Goal: Check status: Check status

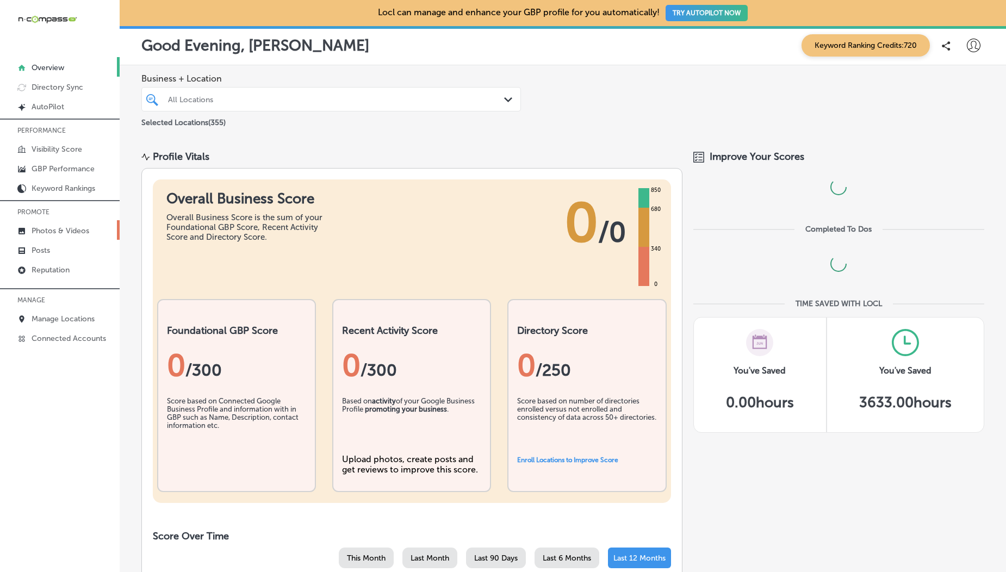
click at [71, 220] on link "Photos & Videos" at bounding box center [60, 230] width 120 height 20
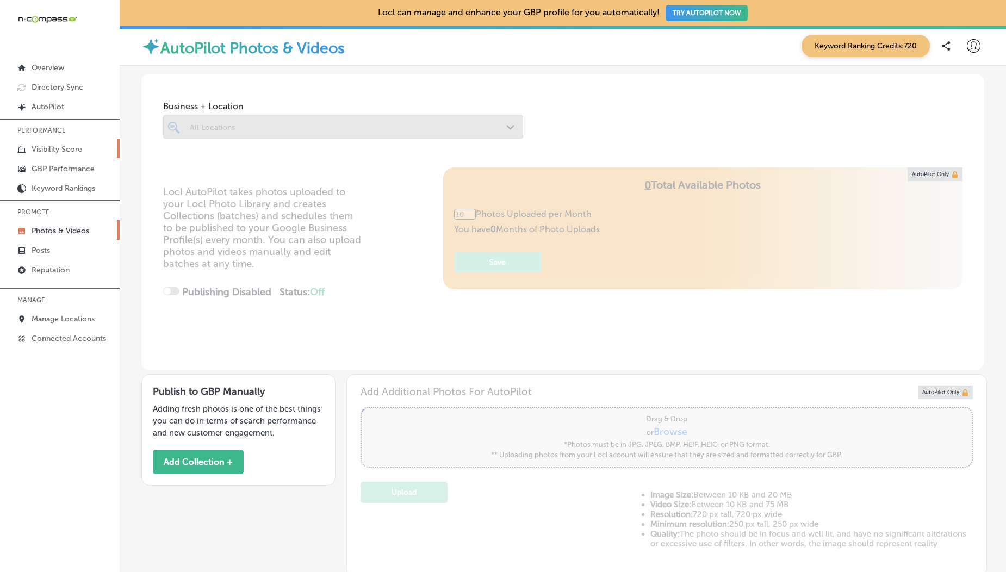
click at [48, 147] on p "Visibility Score" at bounding box center [57, 149] width 51 height 9
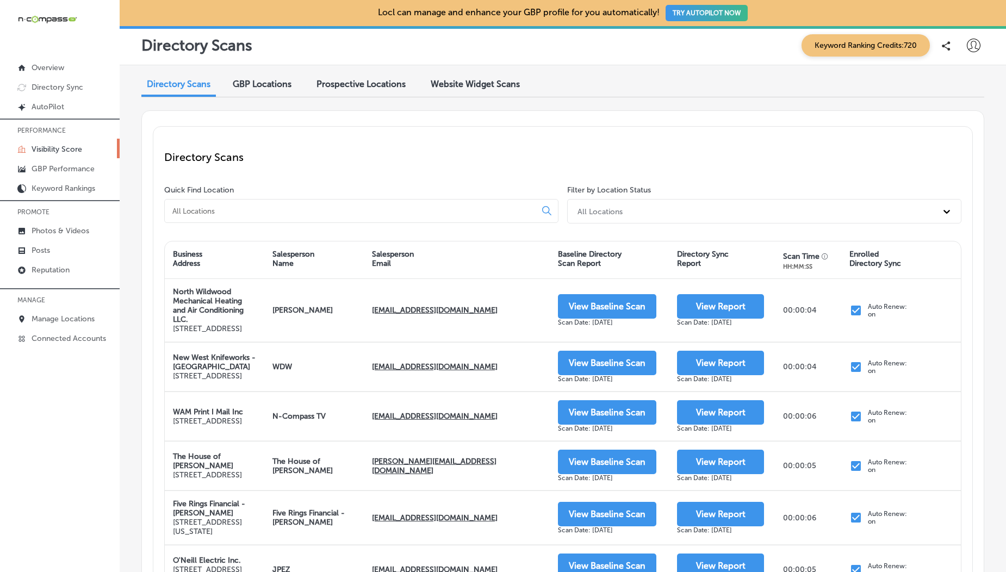
click at [263, 85] on span "GBP Locations" at bounding box center [262, 84] width 59 height 10
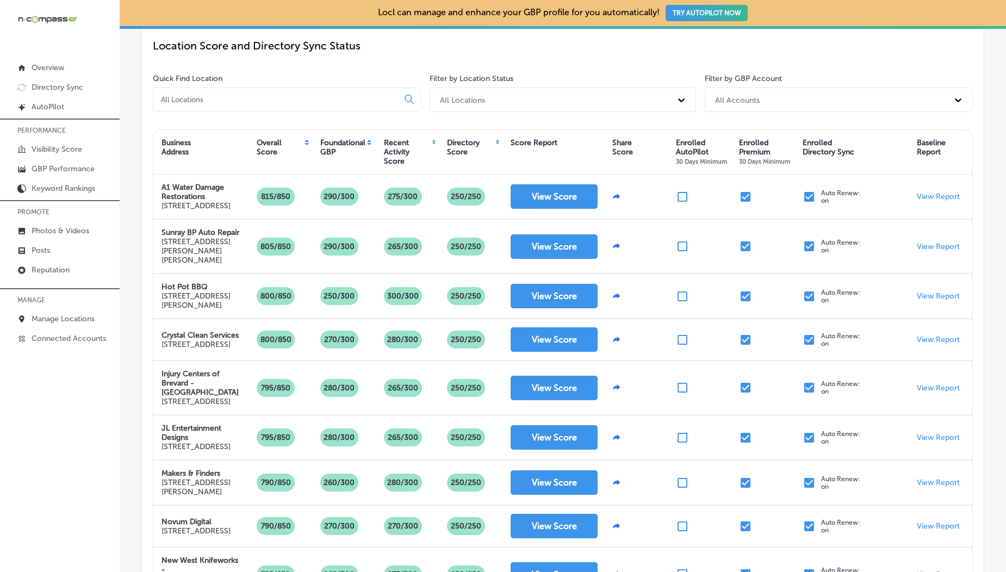
scroll to position [97, 0]
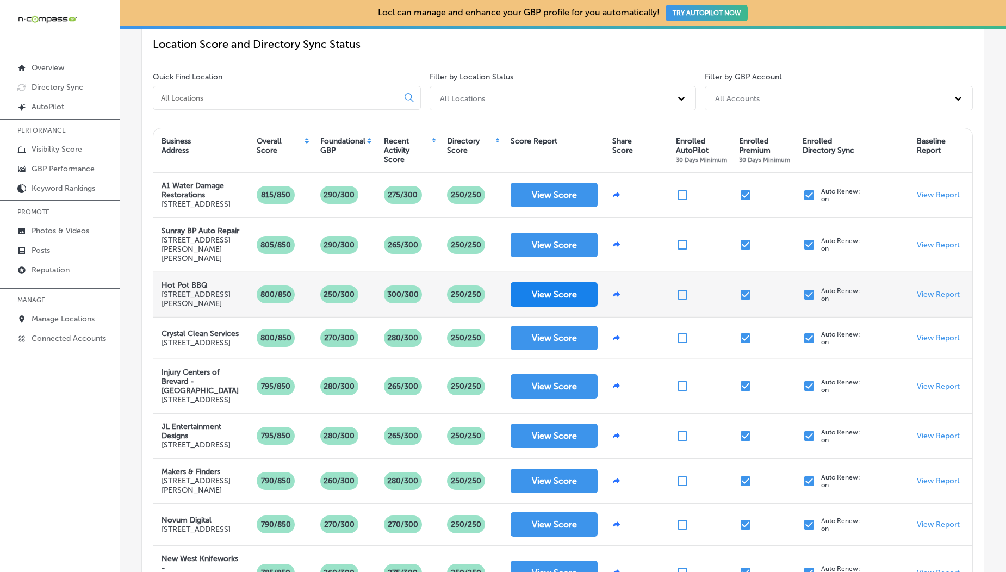
click at [575, 307] on button "View Score" at bounding box center [554, 294] width 87 height 24
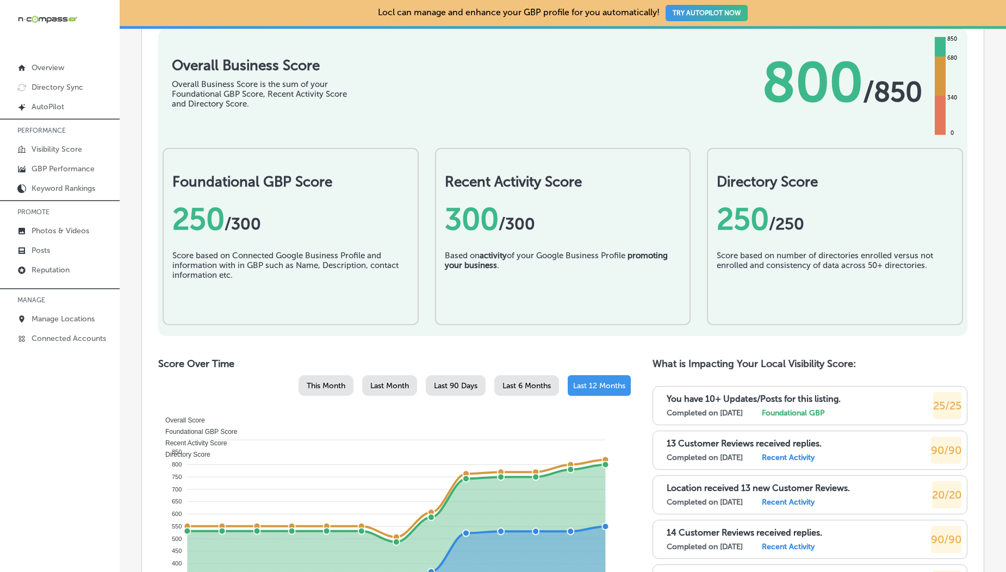
scroll to position [122, 0]
